Goal: Transaction & Acquisition: Book appointment/travel/reservation

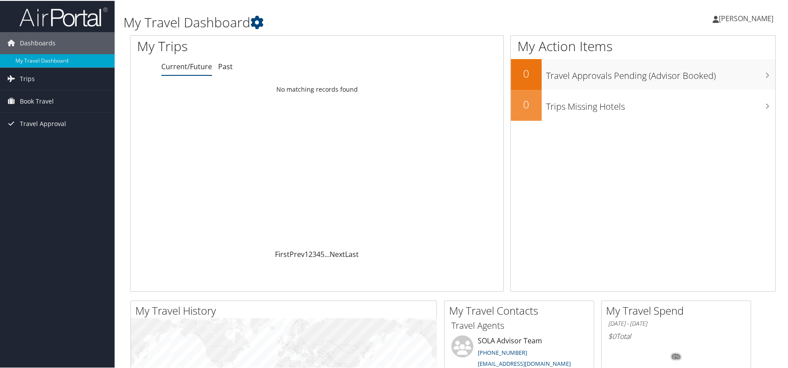
click at [21, 97] on span "Book Travel" at bounding box center [37, 100] width 34 height 22
click at [33, 96] on span "Book Travel" at bounding box center [37, 100] width 34 height 22
click at [34, 102] on span "Book Travel" at bounding box center [37, 100] width 34 height 22
click at [40, 132] on link "Book/Manage Online Trips" at bounding box center [57, 131] width 115 height 13
click at [41, 100] on span "Book Travel" at bounding box center [37, 100] width 34 height 22
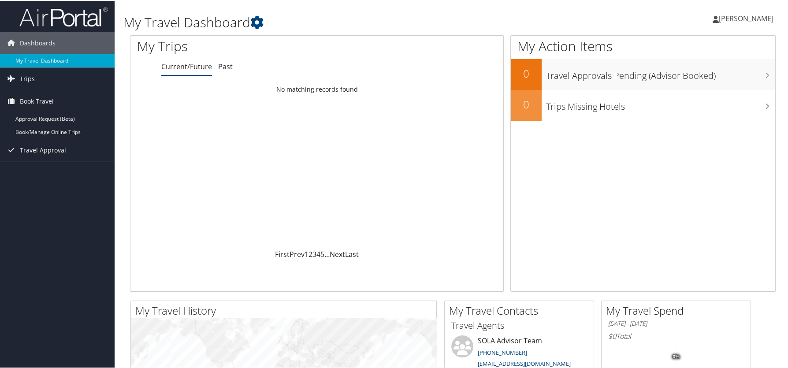
click at [33, 130] on link "Book/Manage Online Trips" at bounding box center [57, 131] width 115 height 13
click at [40, 132] on link "Book/Manage Online Trips" at bounding box center [57, 131] width 115 height 13
